Goal: Task Accomplishment & Management: Use online tool/utility

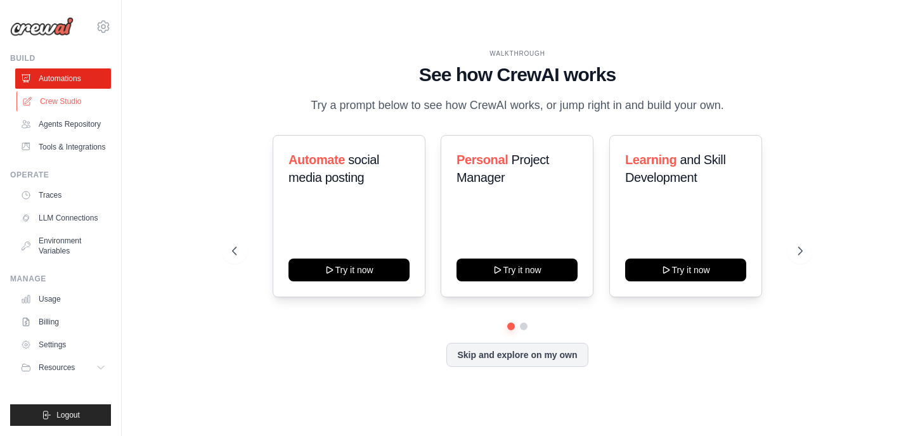
drag, startPoint x: 0, startPoint y: 0, endPoint x: 66, endPoint y: 98, distance: 117.8
click at [66, 98] on link "Crew Studio" at bounding box center [64, 101] width 96 height 20
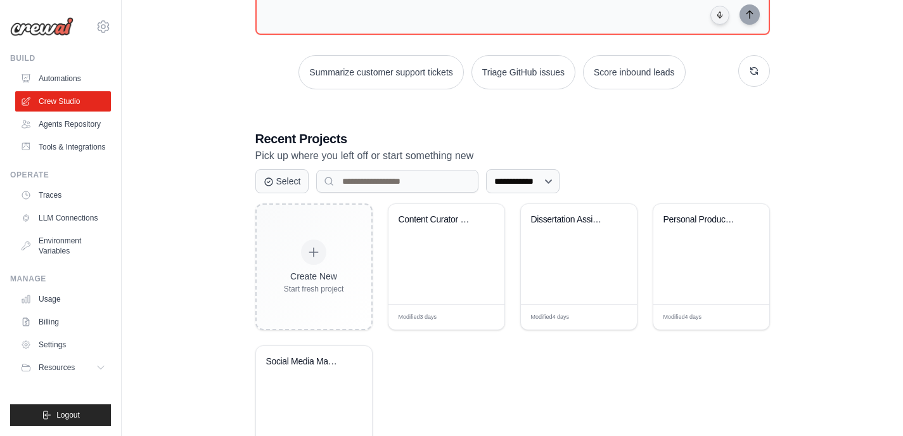
scroll to position [216, 0]
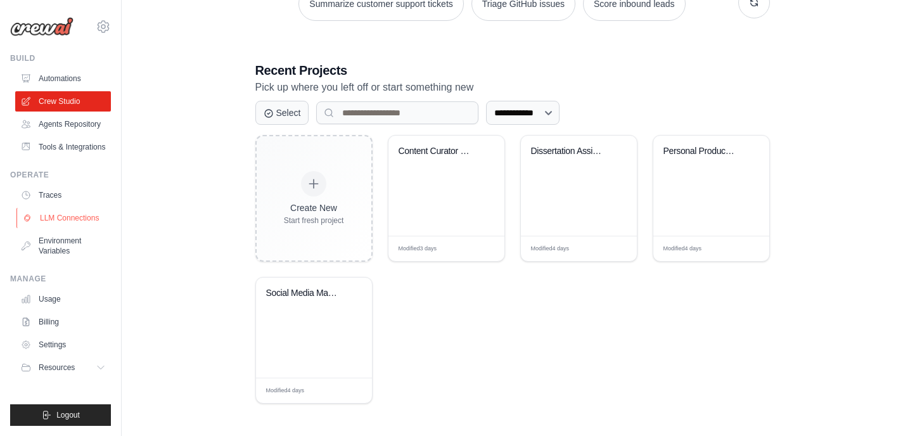
click at [62, 221] on link "LLM Connections" at bounding box center [64, 218] width 96 height 20
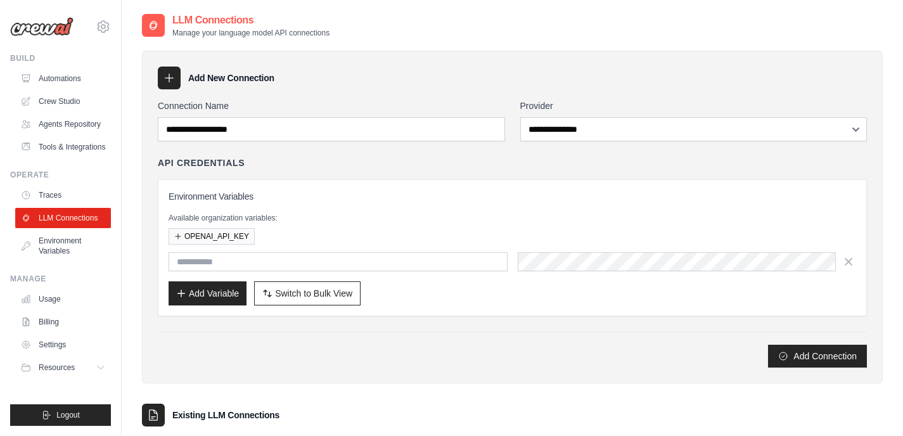
scroll to position [127, 0]
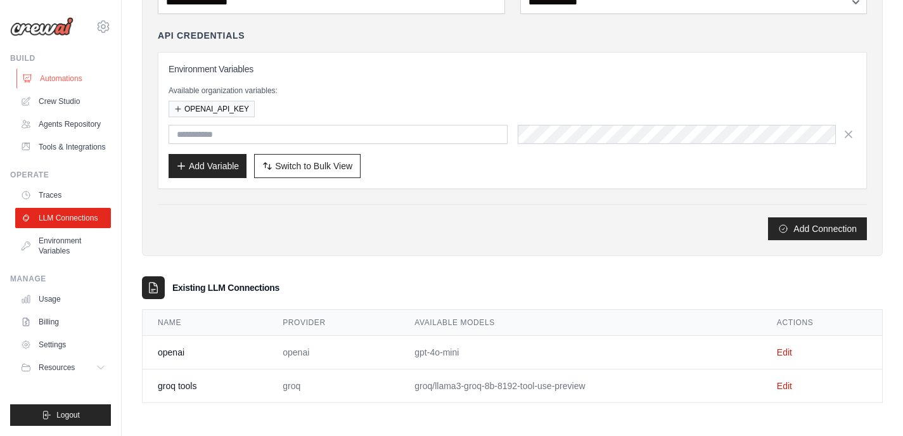
click at [55, 77] on link "Automations" at bounding box center [64, 78] width 96 height 20
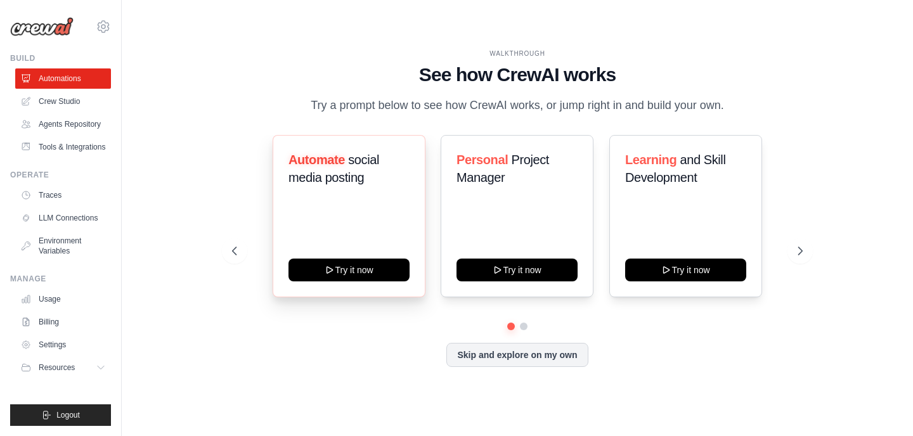
click at [348, 180] on span "social media posting" at bounding box center [333, 169] width 91 height 32
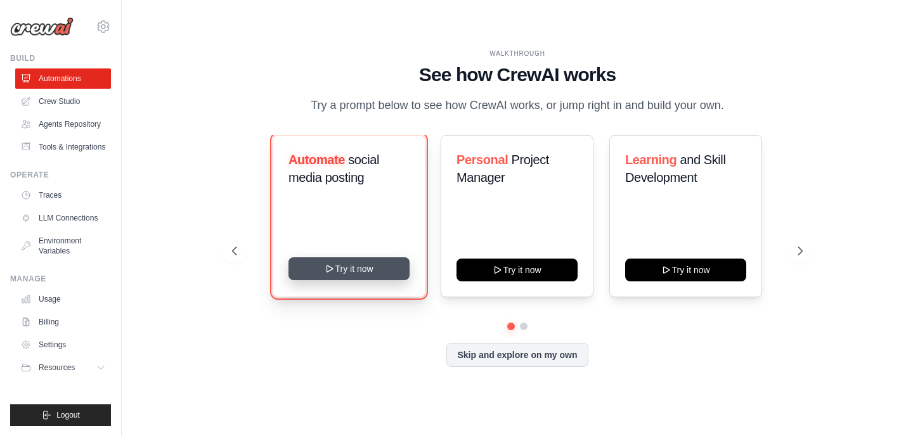
click at [348, 260] on button "Try it now" at bounding box center [348, 268] width 121 height 23
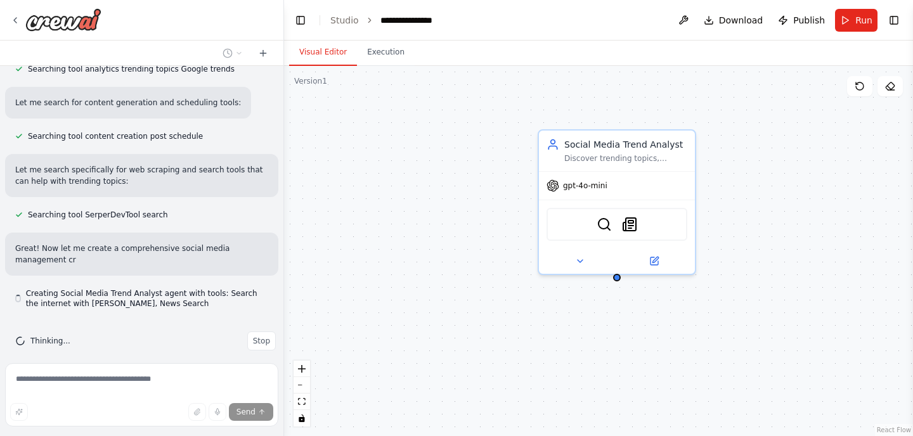
scroll to position [319, 0]
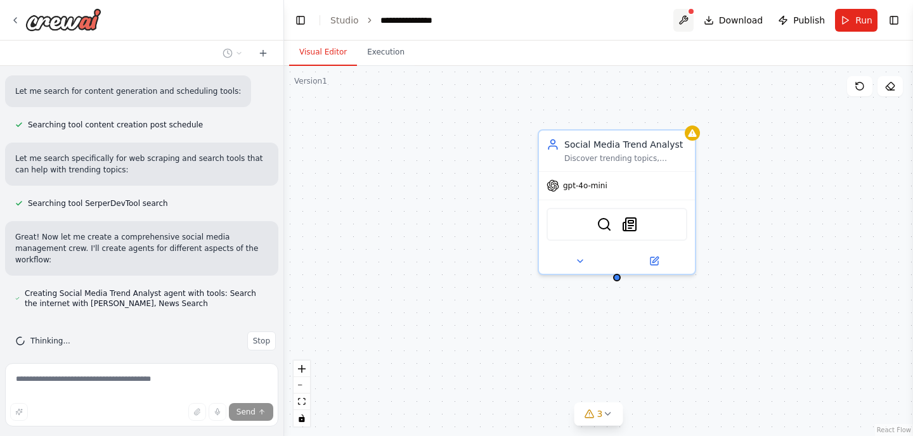
click at [694, 20] on button at bounding box center [683, 20] width 20 height 23
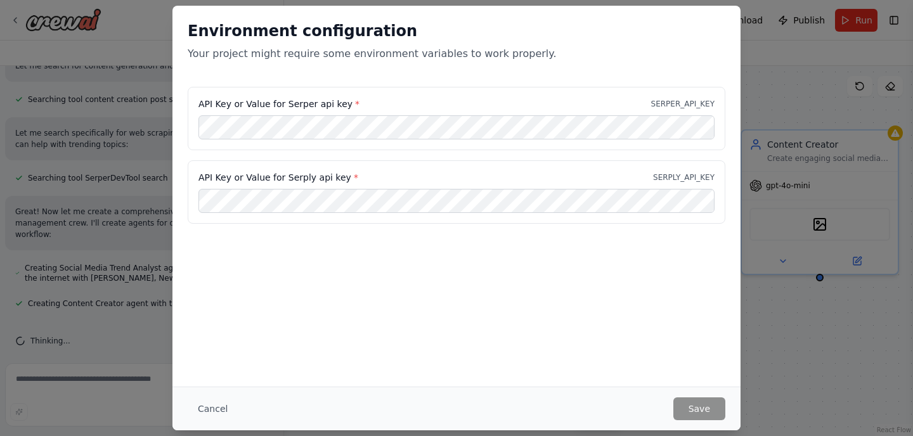
click at [819, 63] on div "Environment configuration Your project might require some environment variables…" at bounding box center [456, 218] width 913 height 436
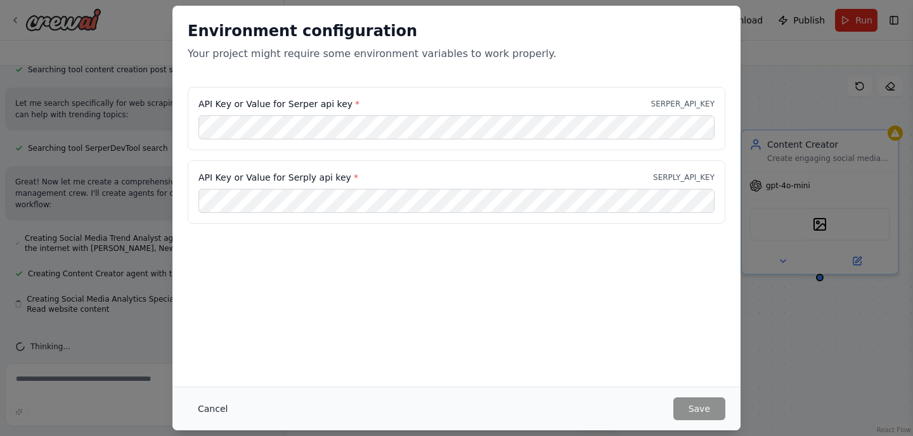
scroll to position [380, 0]
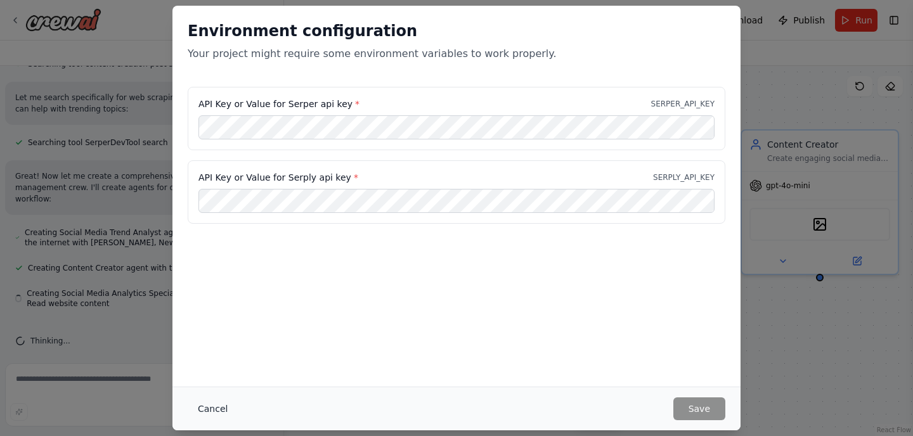
click at [203, 410] on button "Cancel" at bounding box center [213, 409] width 50 height 23
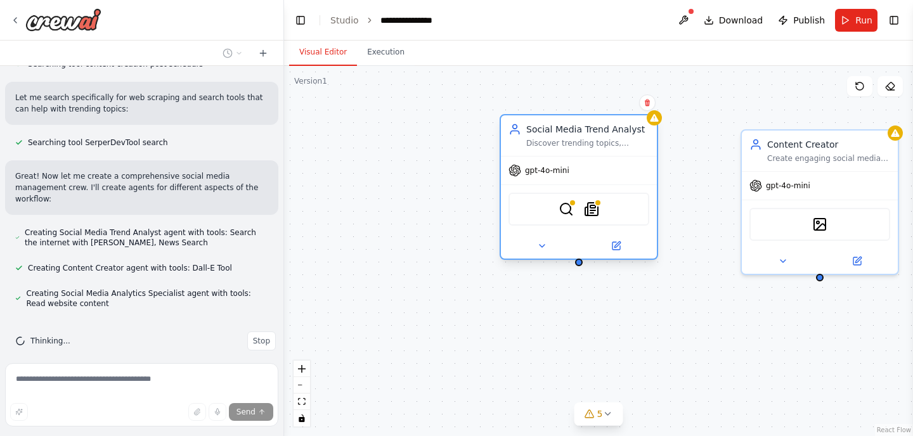
scroll to position [405, 0]
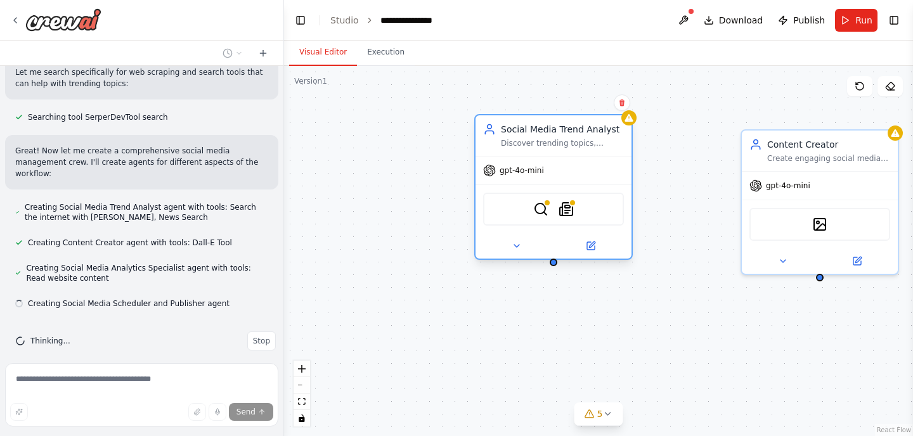
drag, startPoint x: 600, startPoint y: 135, endPoint x: 538, endPoint y: 124, distance: 63.7
click at [538, 124] on div "Social Media Trend Analyst" at bounding box center [562, 129] width 123 height 13
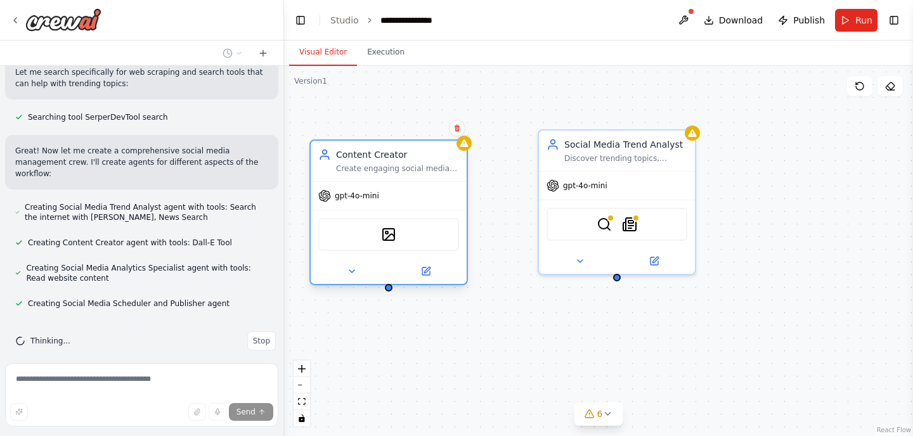
drag, startPoint x: 830, startPoint y: 153, endPoint x: 396, endPoint y: 164, distance: 433.8
click at [396, 164] on div "Create engaging social media content including captions, visuals, and posts for…" at bounding box center [397, 169] width 123 height 10
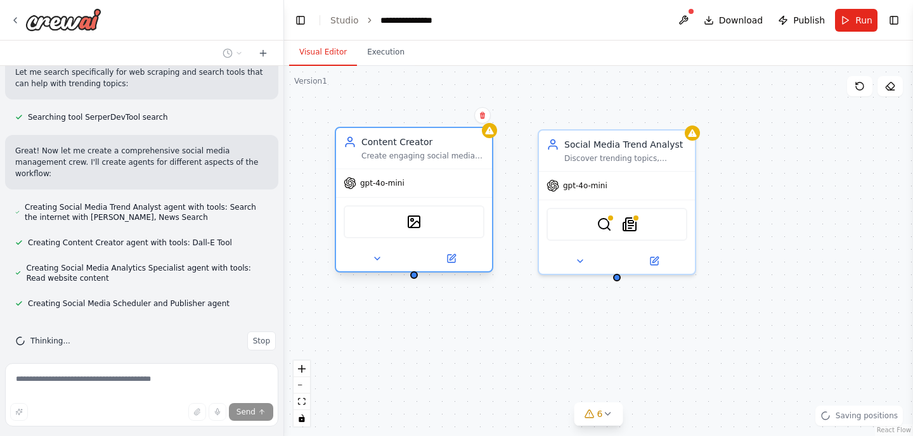
drag, startPoint x: 398, startPoint y: 159, endPoint x: 422, endPoint y: 146, distance: 27.2
click at [422, 146] on div "Content Creator" at bounding box center [422, 142] width 123 height 13
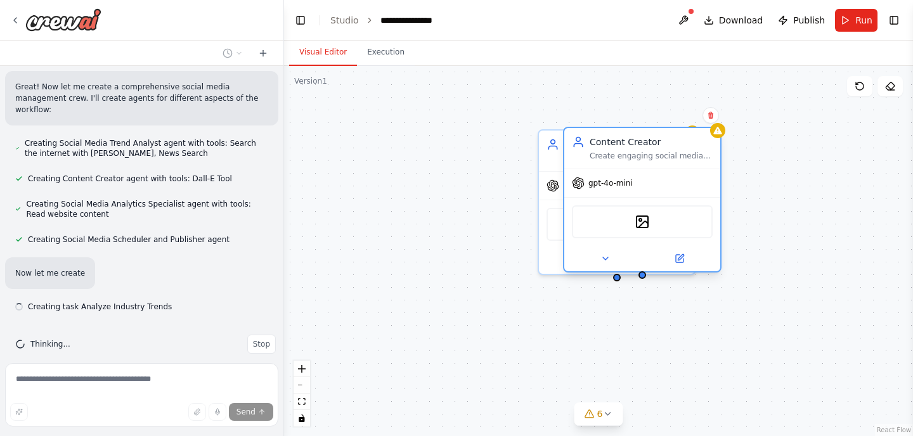
scroll to position [472, 0]
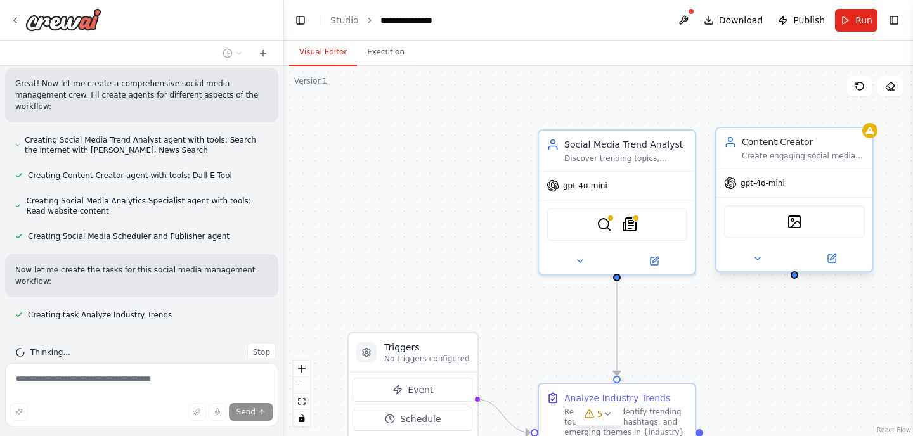
drag, startPoint x: 424, startPoint y: 148, endPoint x: 800, endPoint y: 153, distance: 376.6
click at [800, 153] on div "Content Creator Create engaging social media content including captions, visual…" at bounding box center [803, 148] width 123 height 25
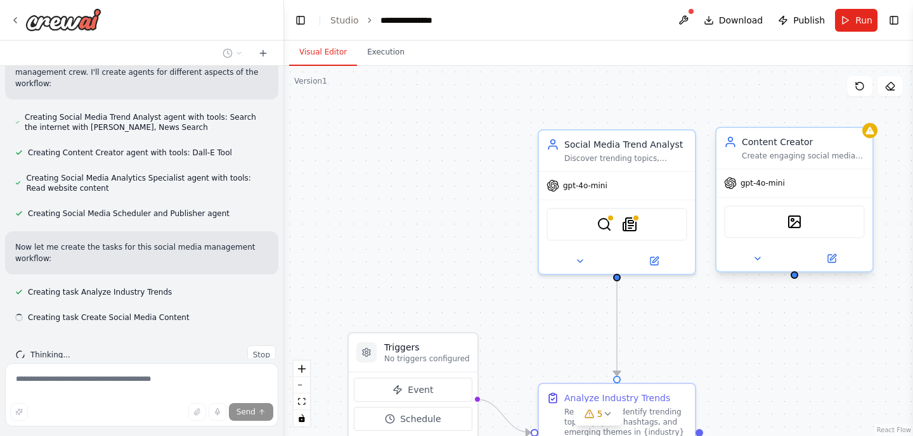
scroll to position [498, 0]
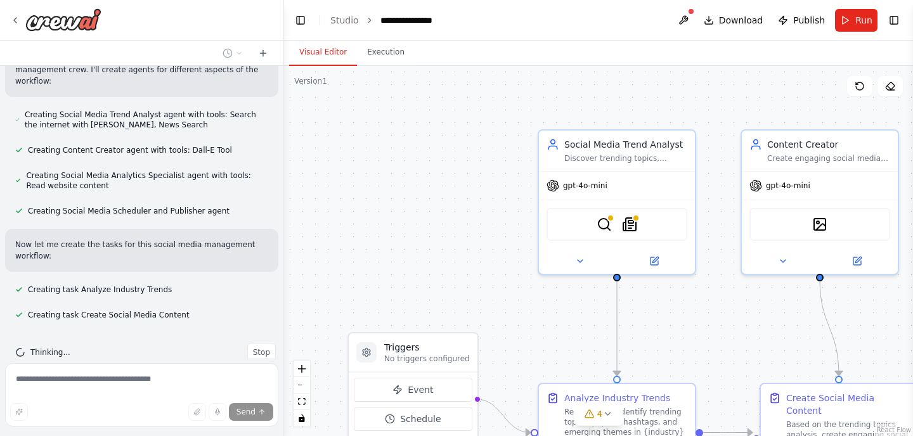
click at [354, 246] on div ".deletable-edge-delete-btn { width: 20px; height: 20px; border: 0px solid #ffff…" at bounding box center [598, 251] width 629 height 370
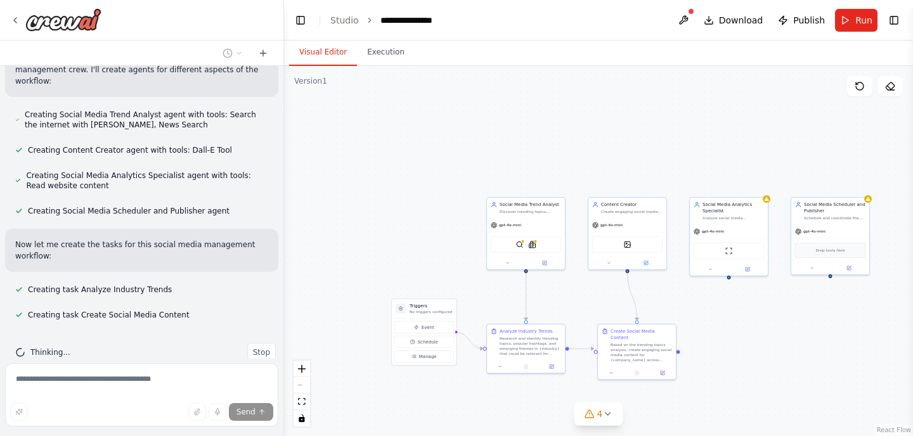
scroll to position [523, 0]
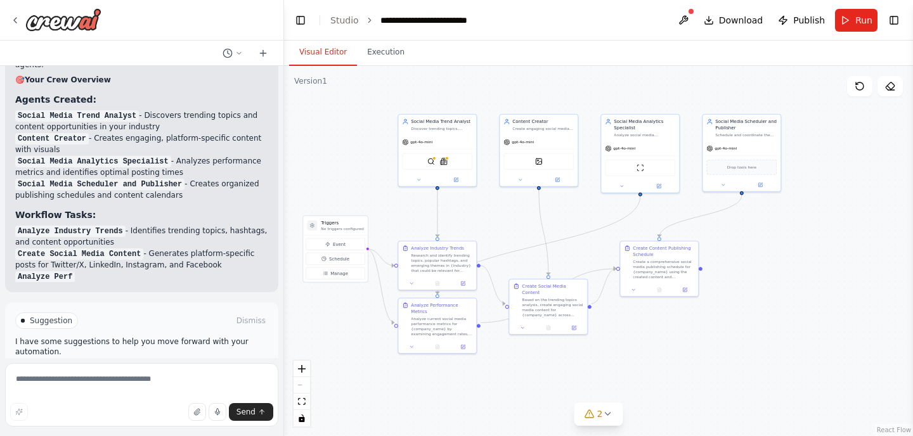
drag, startPoint x: 397, startPoint y: 230, endPoint x: 306, endPoint y: 150, distance: 120.8
click at [306, 150] on div ".deletable-edge-delete-btn { width: 20px; height: 20px; border: 0px solid #ffff…" at bounding box center [598, 251] width 629 height 370
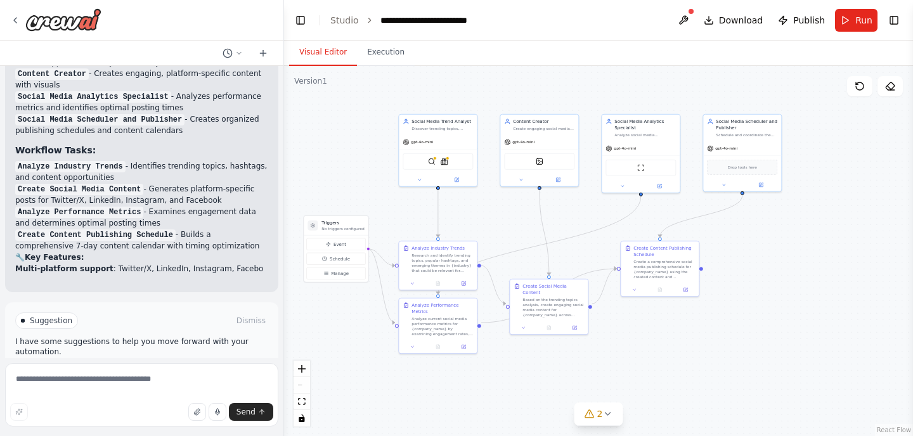
click at [303, 20] on button "Toggle Left Sidebar" at bounding box center [301, 20] width 18 height 18
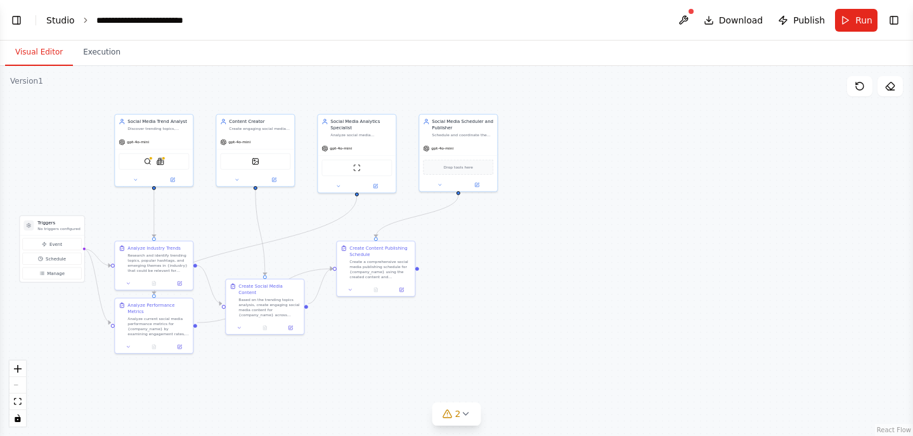
click at [67, 25] on link "Studio" at bounding box center [60, 20] width 29 height 10
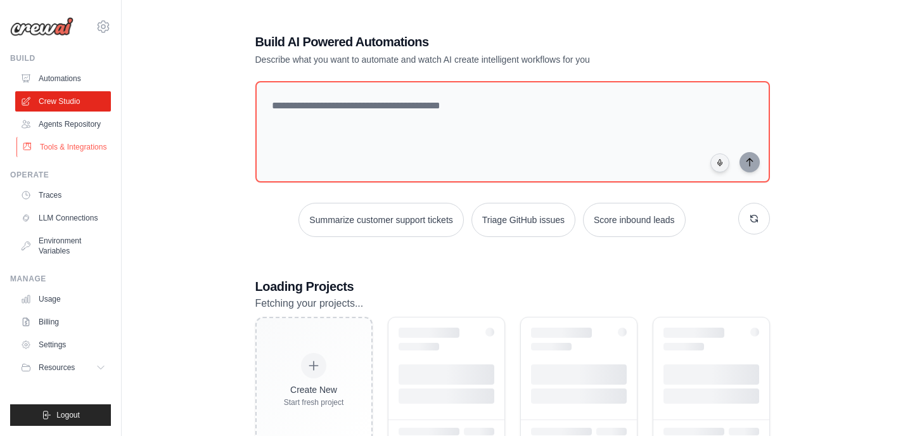
click at [77, 145] on link "Tools & Integrations" at bounding box center [64, 147] width 96 height 20
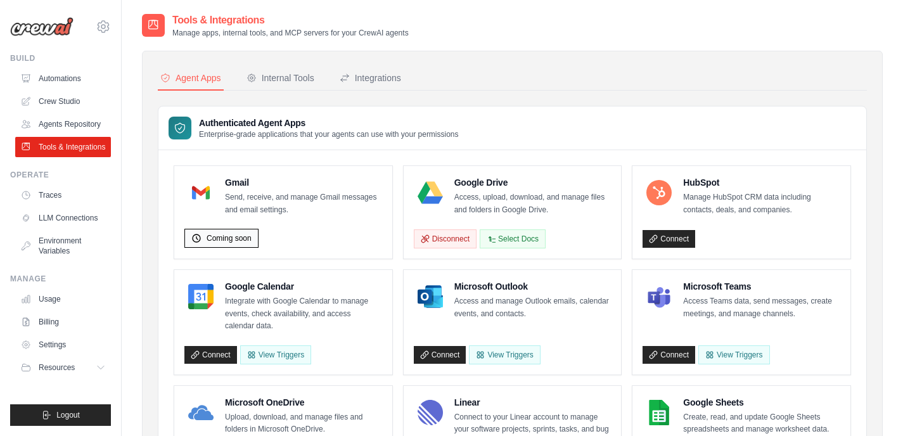
click at [220, 235] on span "Coming soon" at bounding box center [229, 238] width 45 height 10
click at [231, 204] on p "Send, receive, and manage Gmail messages and email settings." at bounding box center [303, 203] width 157 height 25
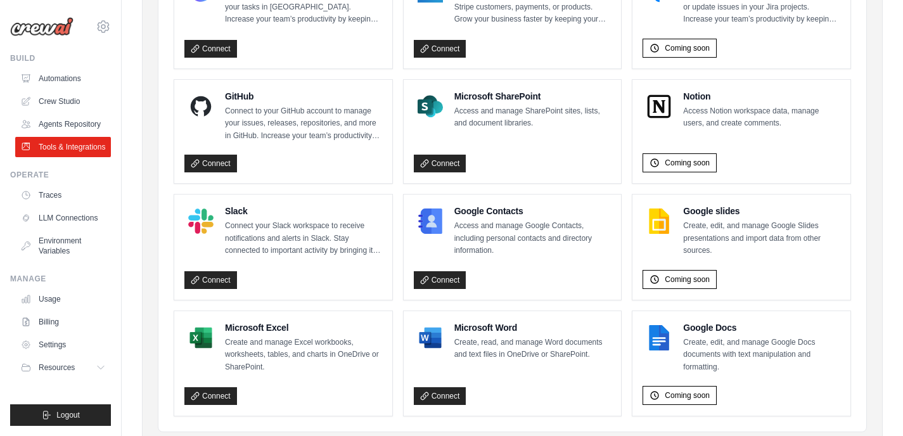
scroll to position [813, 0]
